Goal: Task Accomplishment & Management: Complete application form

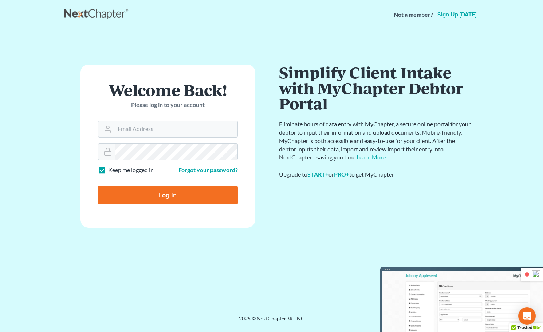
click at [0, 331] on div at bounding box center [0, 332] width 0 height 0
type input "Mike@gortlaw.com"
type input "Thinking..."
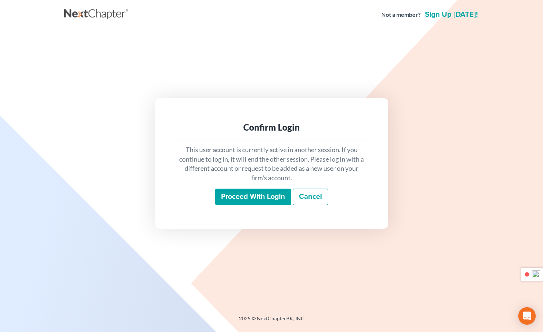
click at [437, 87] on div "Confirm Login This user account is currently active in another session. If you …" at bounding box center [271, 164] width 415 height 268
click at [265, 195] on input "Proceed with login" at bounding box center [253, 196] width 76 height 17
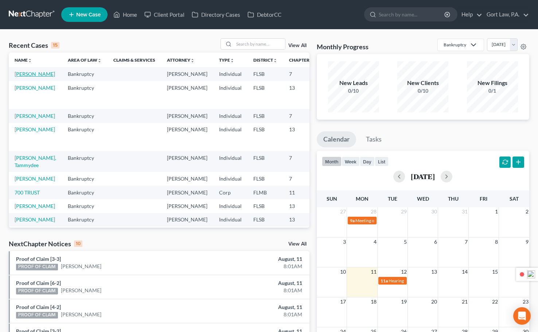
click at [20, 74] on link "Elwood, Blake" at bounding box center [35, 74] width 40 height 6
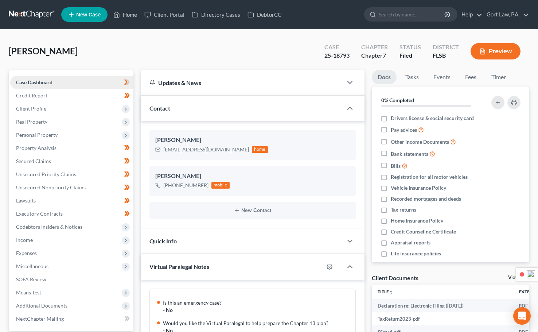
scroll to position [326, 0]
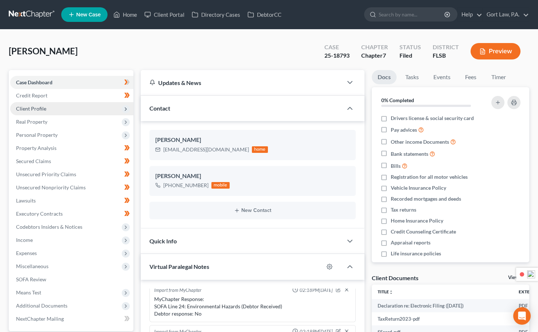
click at [42, 110] on span "Client Profile" at bounding box center [31, 108] width 30 height 6
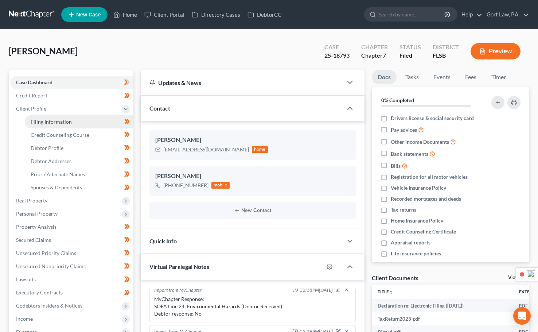
click at [59, 122] on span "Filing Information" at bounding box center [51, 121] width 41 height 6
select select "1"
select select "0"
select select "9"
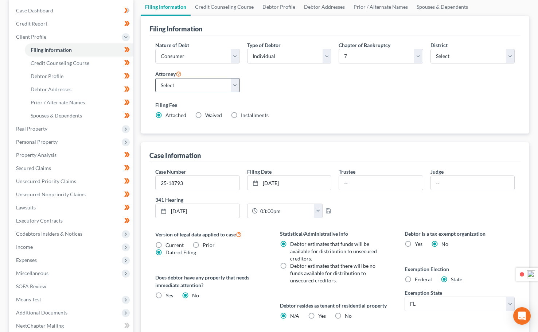
scroll to position [73, 0]
click at [446, 204] on div "Case Number 25-18793 Filing Date 7/30/2025 close Date 7/30/2025 Time 12:00 AM c…" at bounding box center [335, 195] width 367 height 56
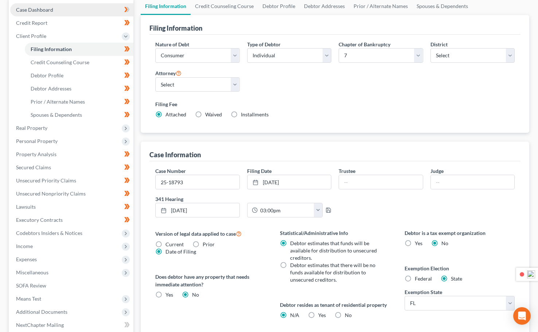
click at [43, 8] on span "Case Dashboard" at bounding box center [34, 10] width 37 height 6
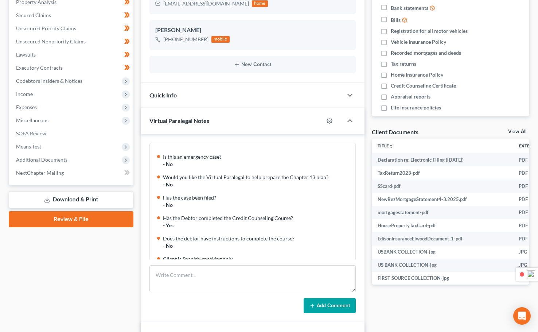
click at [199, 98] on div "Quick Info" at bounding box center [242, 94] width 202 height 25
